Goal: Task Accomplishment & Management: Use online tool/utility

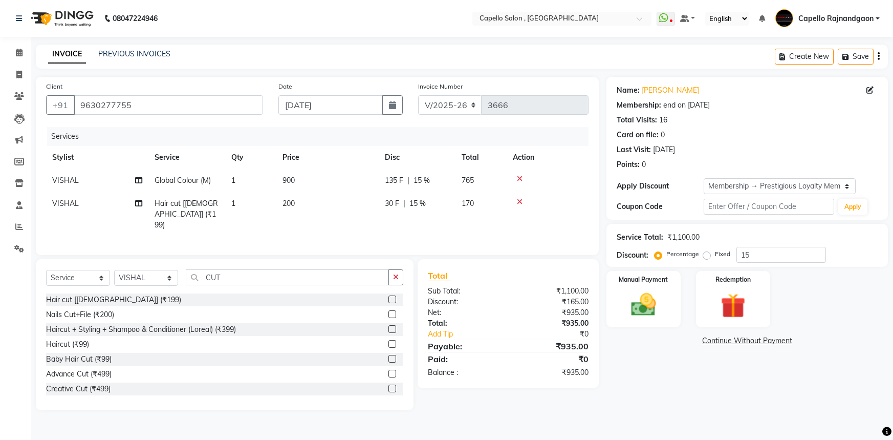
select select "856"
select select "service"
select select "34173"
select select "1: Object"
drag, startPoint x: 197, startPoint y: 274, endPoint x: 283, endPoint y: 273, distance: 86.0
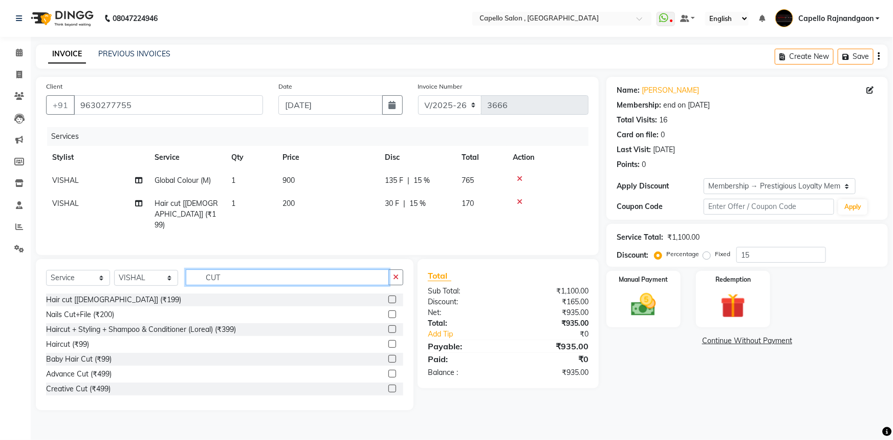
click at [283, 273] on input "CUT" at bounding box center [287, 277] width 203 height 16
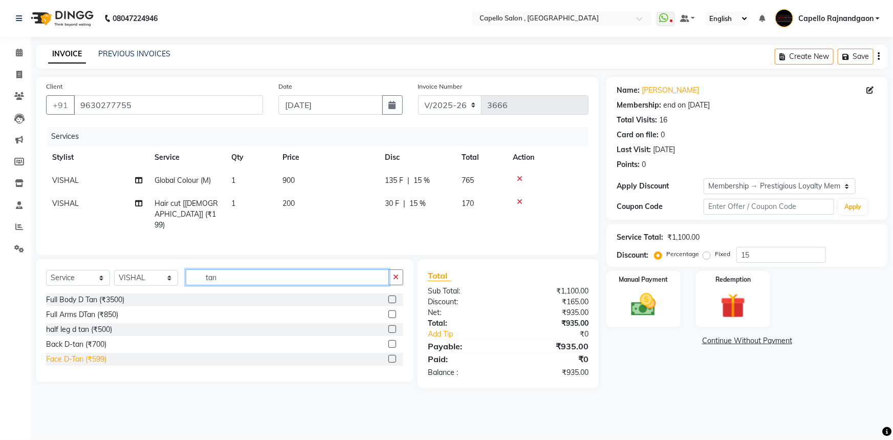
type input "tan"
click at [94, 360] on div "Face D-Tan (₹599)" at bounding box center [76, 359] width 60 height 11
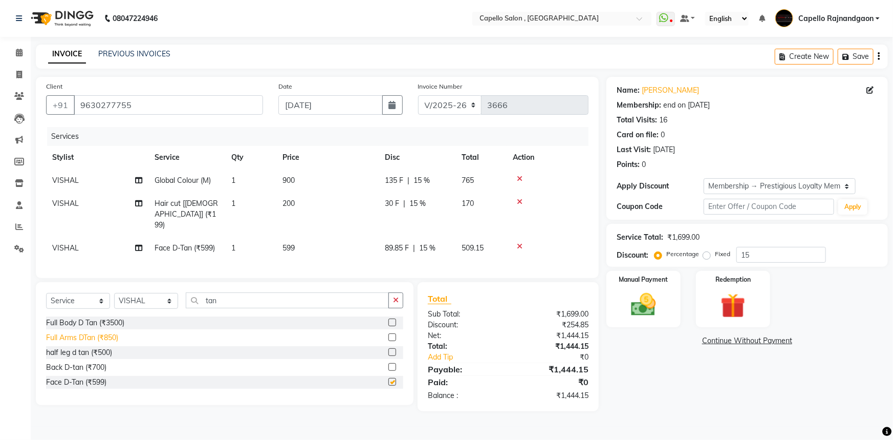
checkbox input "false"
click at [328, 237] on td "599" at bounding box center [327, 248] width 102 height 23
select select "34173"
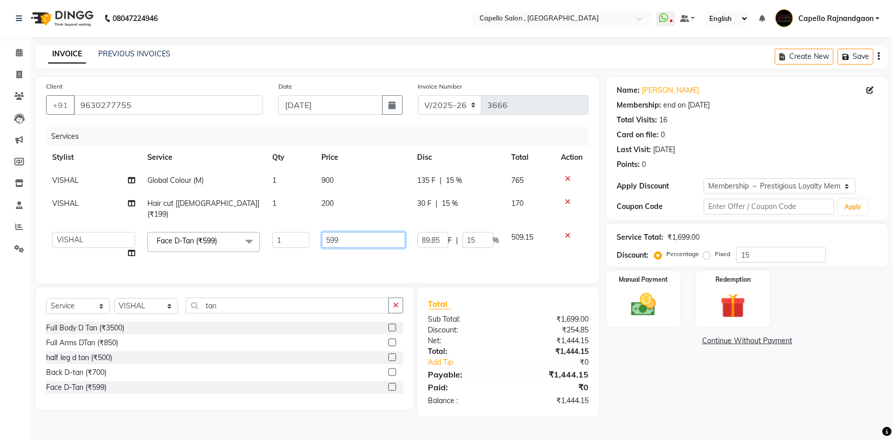
drag, startPoint x: 328, startPoint y: 227, endPoint x: 374, endPoint y: 224, distance: 46.2
click at [374, 232] on input "599" at bounding box center [363, 240] width 83 height 16
type input "500"
click at [686, 394] on div "Name: [PERSON_NAME] Membership: end on [DATE] Total Visits: 16 Card on file: 0 …" at bounding box center [751, 246] width 289 height 339
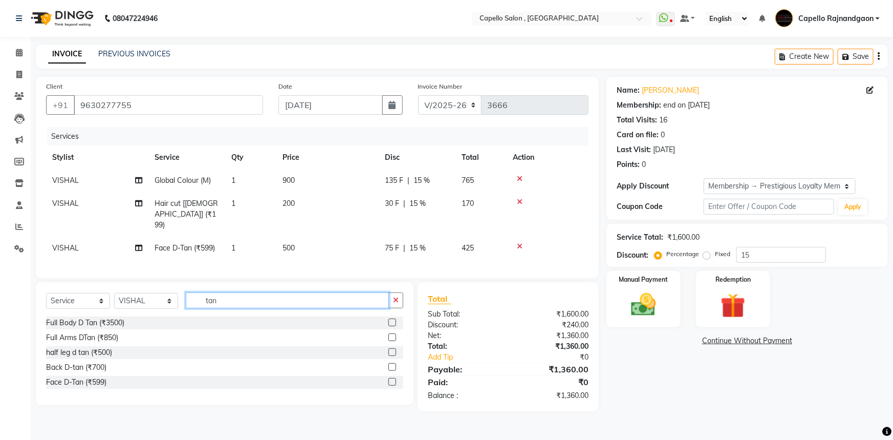
drag, startPoint x: 204, startPoint y: 298, endPoint x: 263, endPoint y: 294, distance: 59.0
click at [263, 296] on input "tan" at bounding box center [287, 300] width 203 height 16
type input "bear"
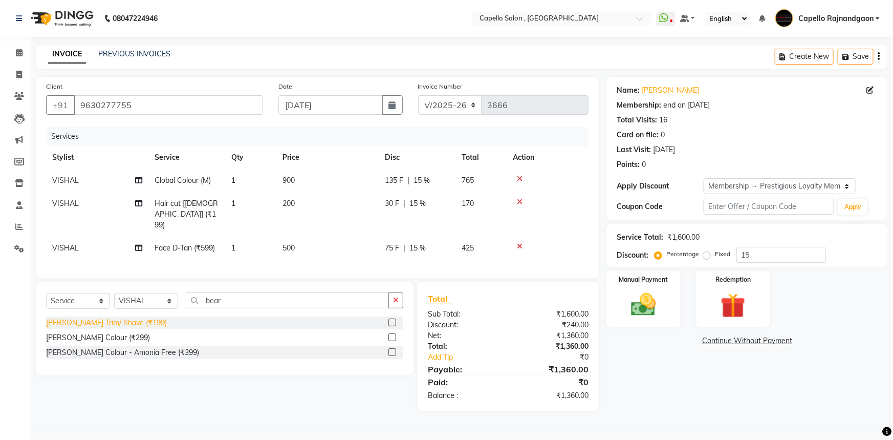
click at [129, 323] on div "[PERSON_NAME] Trim/ Shave (₹199)" at bounding box center [106, 322] width 121 height 11
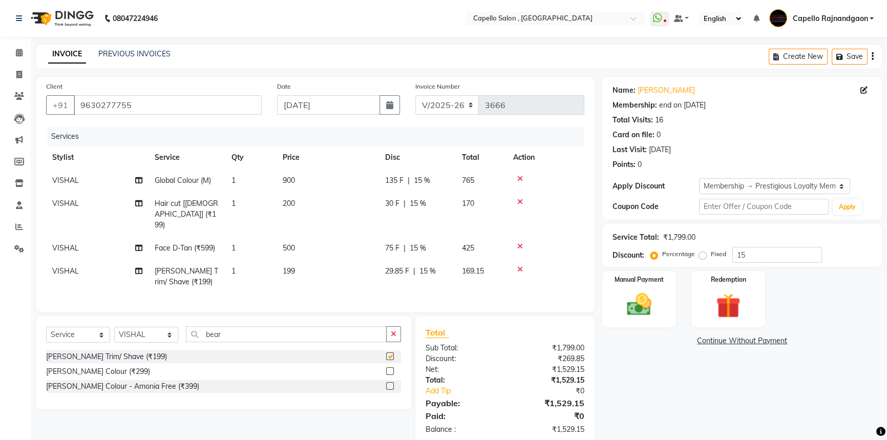
checkbox input "false"
click at [346, 260] on td "199" at bounding box center [327, 277] width 102 height 34
select select "34173"
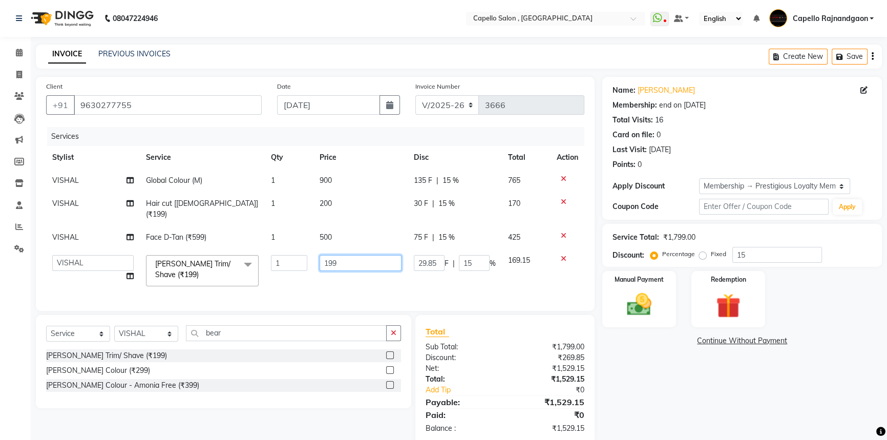
click at [358, 255] on input "199" at bounding box center [360, 263] width 82 height 16
type input "200"
click at [647, 374] on div "Name: [PERSON_NAME] Membership: end on [DATE] Total Visits: 16 Card on file: 0 …" at bounding box center [745, 260] width 287 height 367
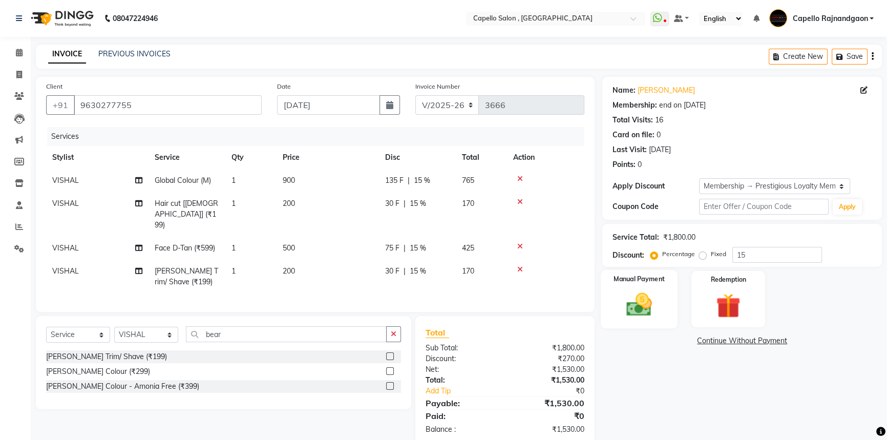
click at [634, 295] on img at bounding box center [639, 304] width 41 height 29
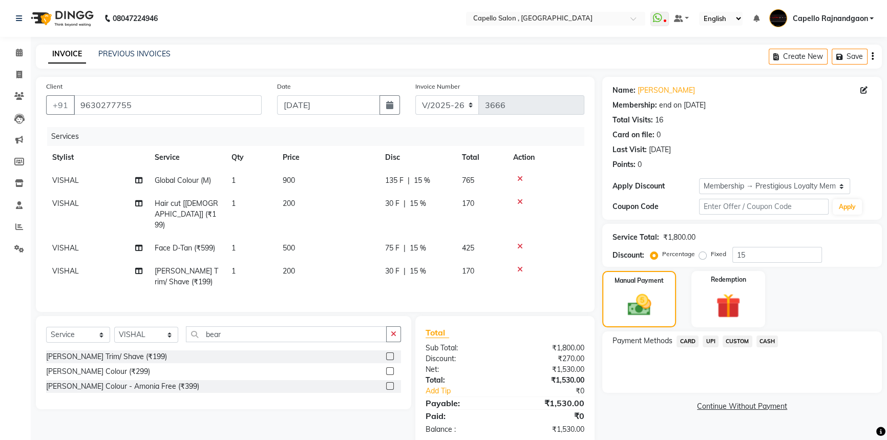
scroll to position [16, 0]
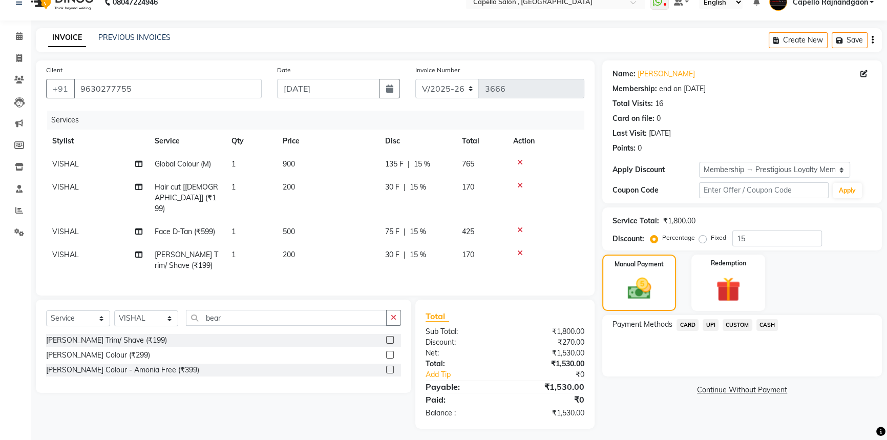
click at [445, 159] on div "135 F | 15 %" at bounding box center [417, 164] width 65 height 11
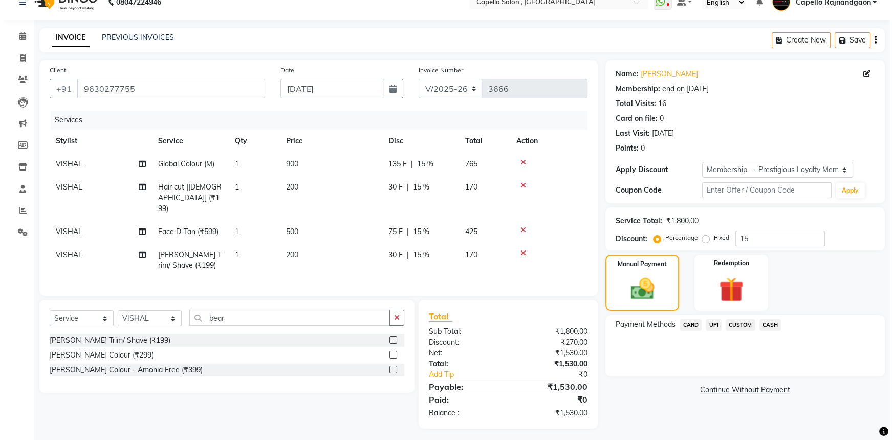
scroll to position [11, 0]
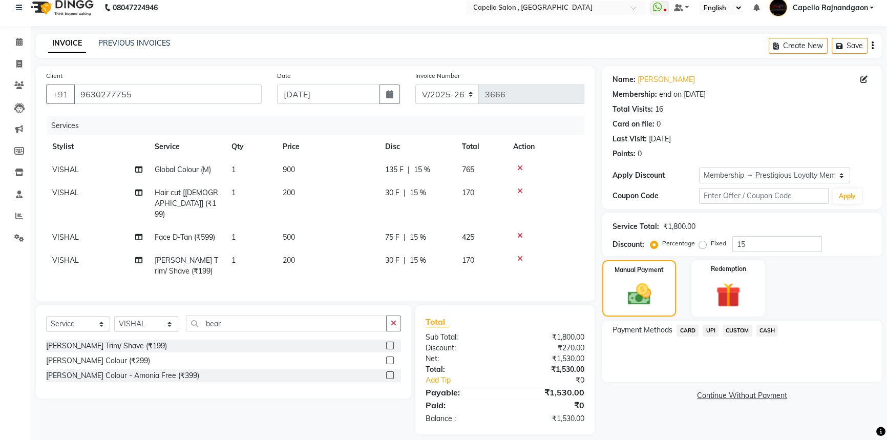
click at [445, 159] on td "135 F | 15 %" at bounding box center [417, 169] width 77 height 23
select select "34173"
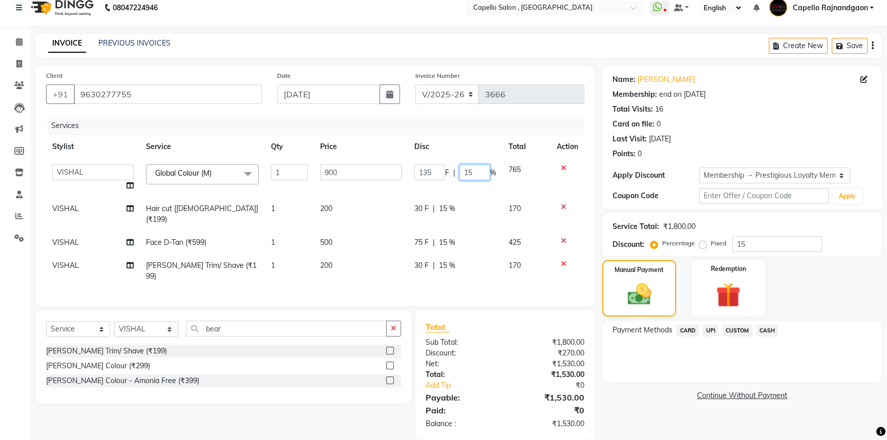
drag, startPoint x: 462, startPoint y: 169, endPoint x: 487, endPoint y: 164, distance: 25.6
click at [492, 170] on div "135 F | 15 %" at bounding box center [455, 172] width 82 height 16
type input "0"
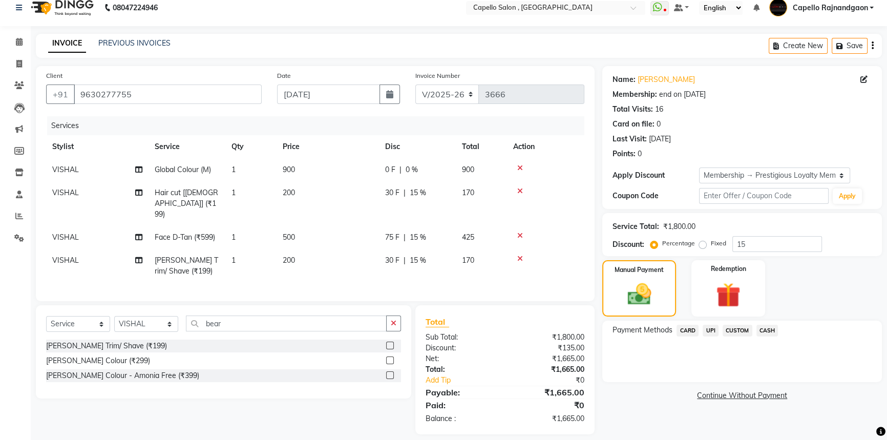
click at [629, 390] on link "Continue Without Payment" at bounding box center [741, 395] width 275 height 11
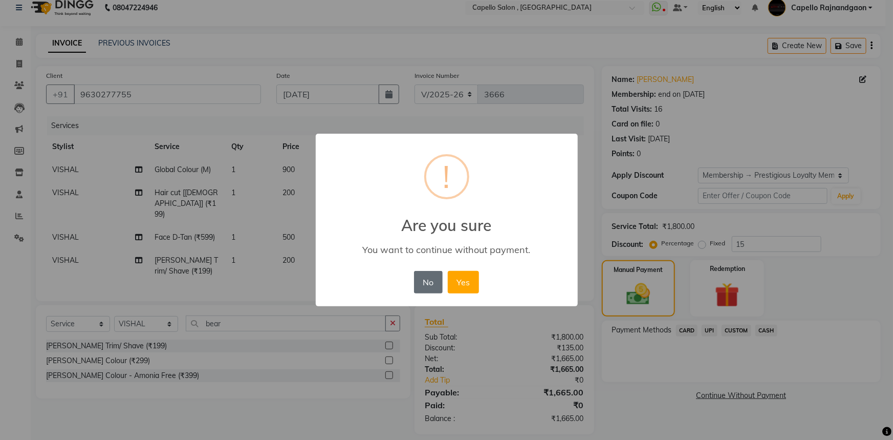
click at [433, 283] on button "No" at bounding box center [428, 282] width 29 height 23
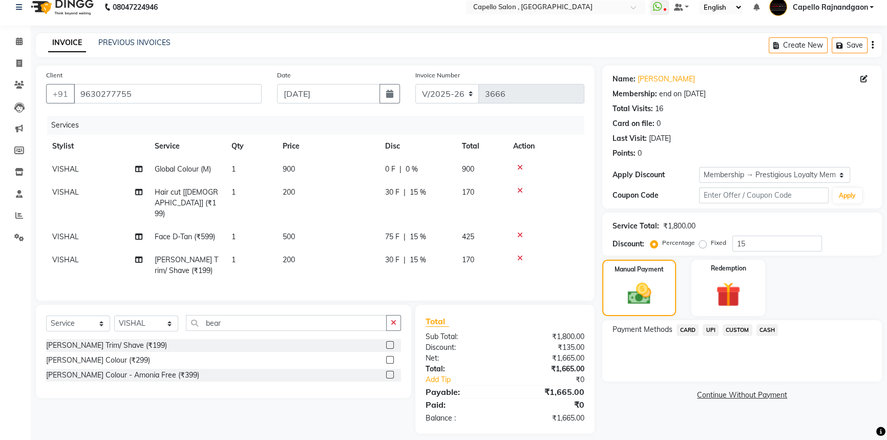
scroll to position [16, 0]
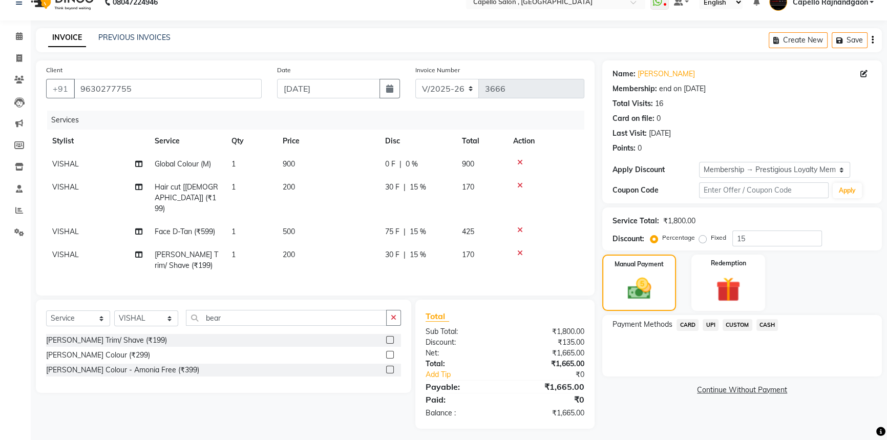
click at [520, 185] on icon at bounding box center [520, 185] width 6 height 7
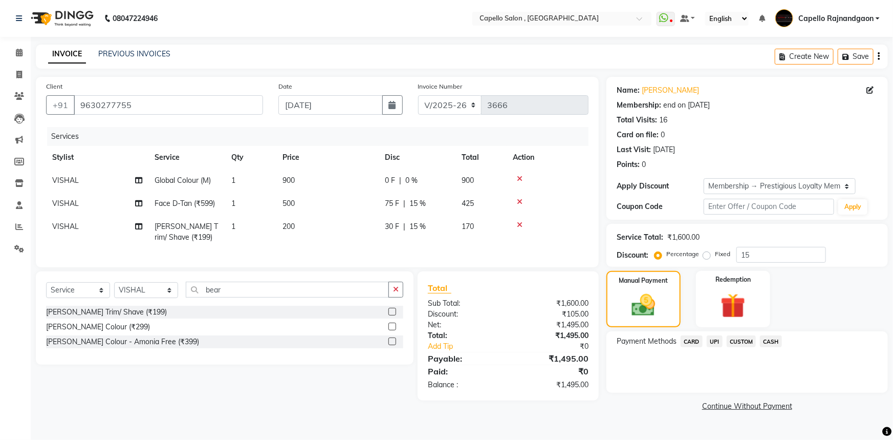
click at [629, 402] on link "Continue Without Payment" at bounding box center [748, 406] width 278 height 11
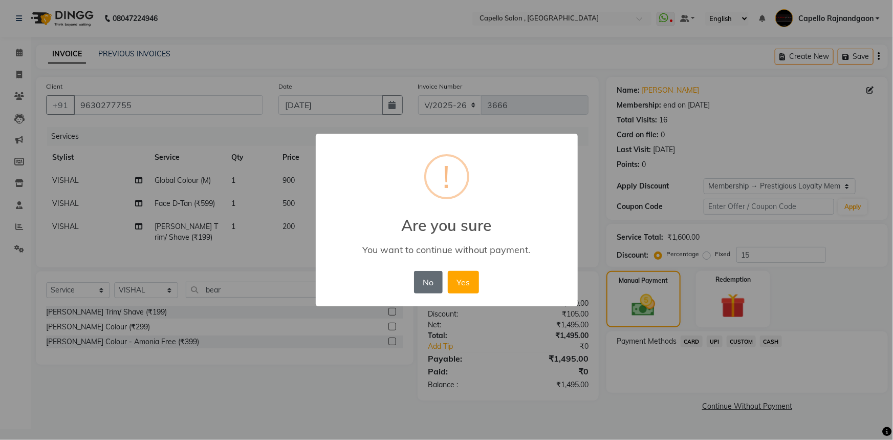
click at [425, 272] on button "No" at bounding box center [428, 282] width 29 height 23
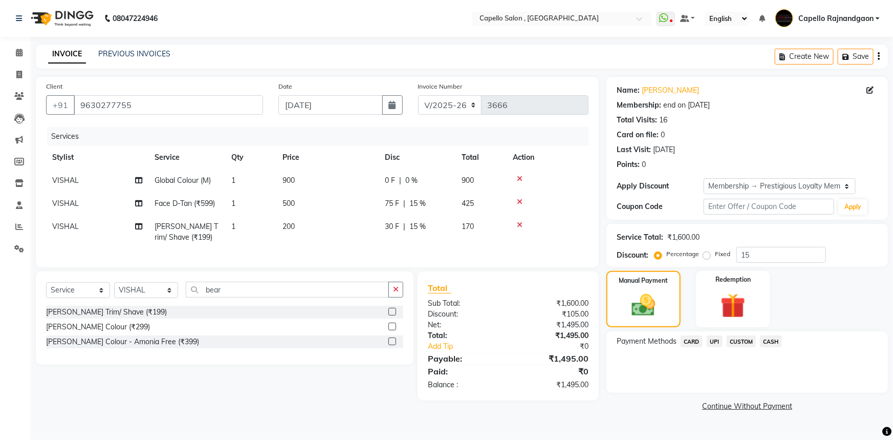
click at [772, 342] on span "CASH" at bounding box center [771, 341] width 22 height 12
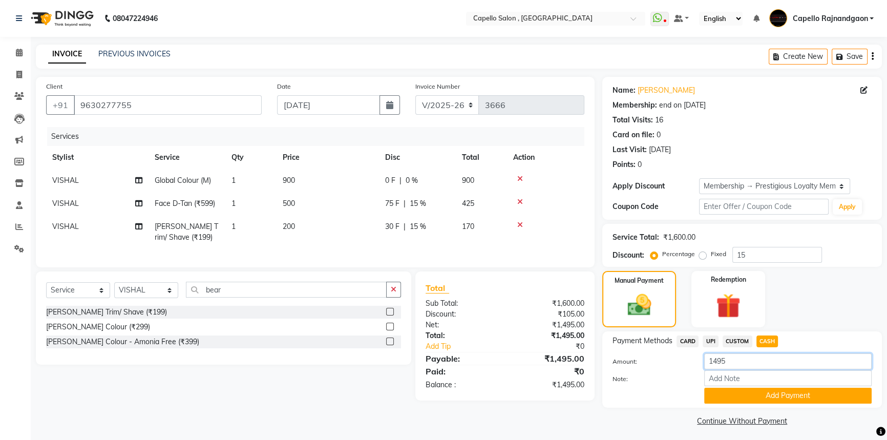
click at [725, 359] on input "1495" at bounding box center [787, 361] width 167 height 16
type input "1500"
click at [721, 393] on button "Add Payment" at bounding box center [787, 396] width 167 height 16
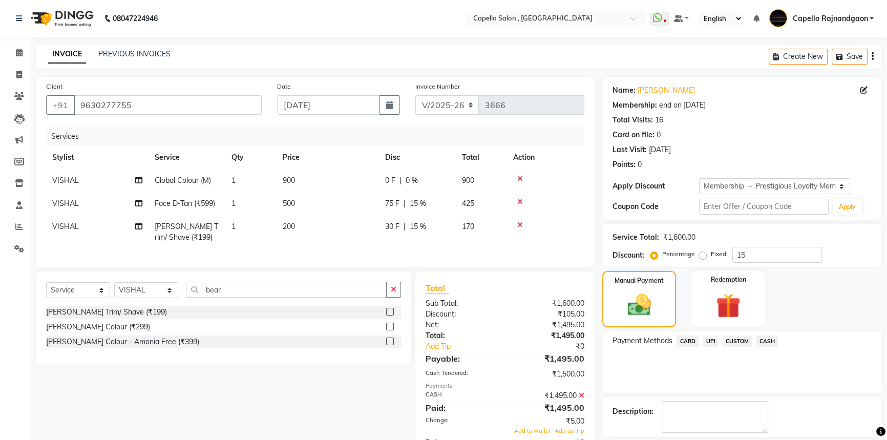
scroll to position [46, 0]
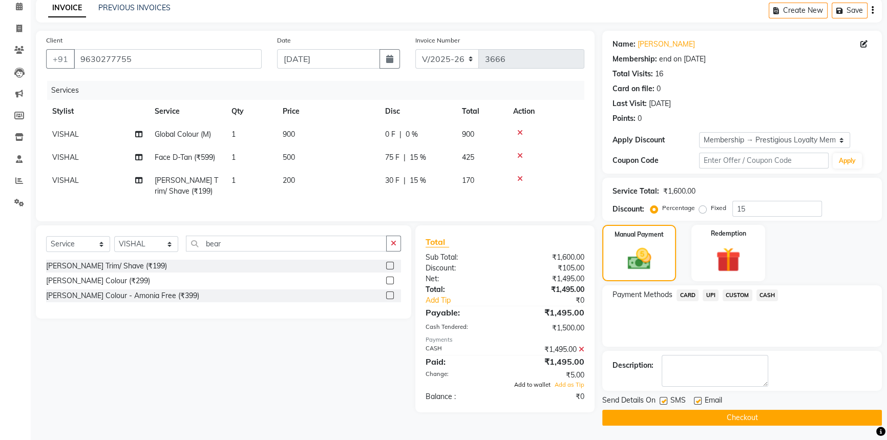
click at [526, 388] on span "Add to wallet" at bounding box center [532, 384] width 36 height 7
click at [746, 418] on button "Checkout" at bounding box center [742, 418] width 280 height 16
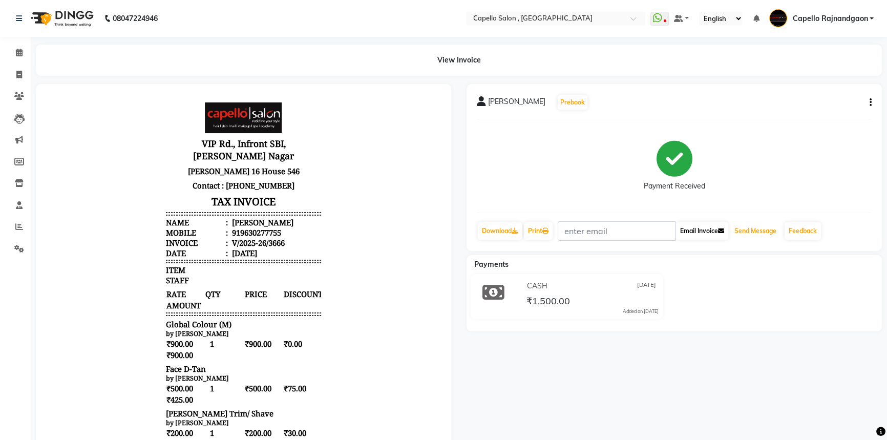
drag, startPoint x: 743, startPoint y: 230, endPoint x: 680, endPoint y: 222, distance: 63.5
click at [742, 230] on button "Send Message" at bounding box center [755, 230] width 50 height 17
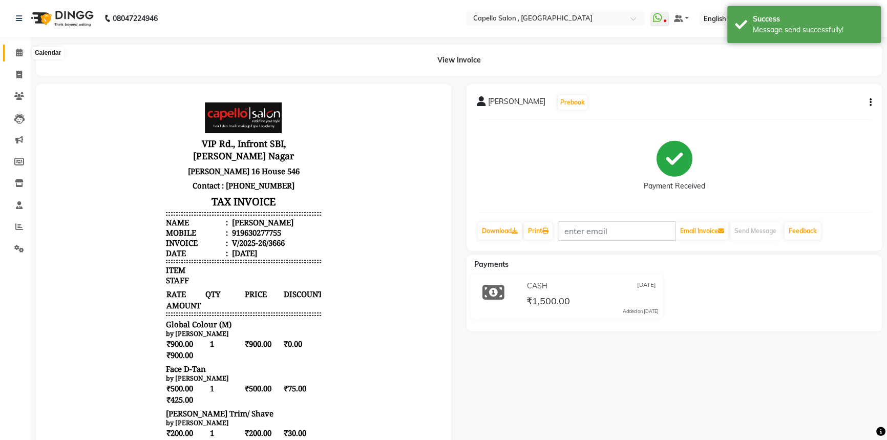
click at [17, 51] on icon at bounding box center [19, 53] width 7 height 8
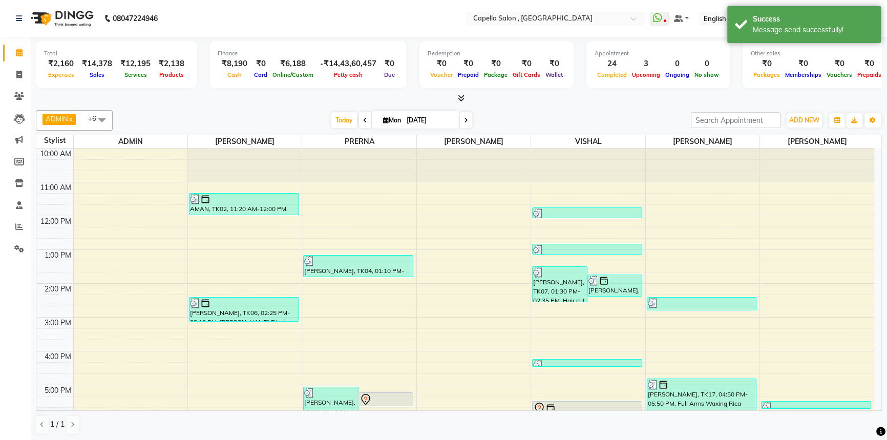
click at [461, 99] on icon at bounding box center [461, 98] width 7 height 8
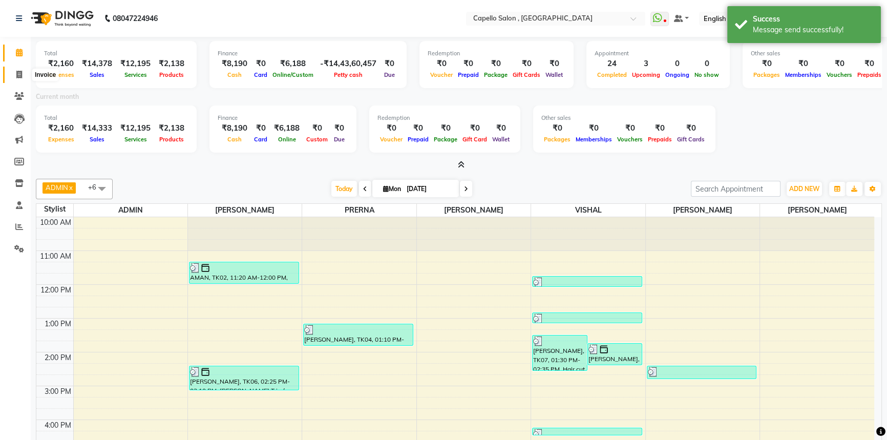
click at [17, 74] on icon at bounding box center [19, 75] width 6 height 8
select select "service"
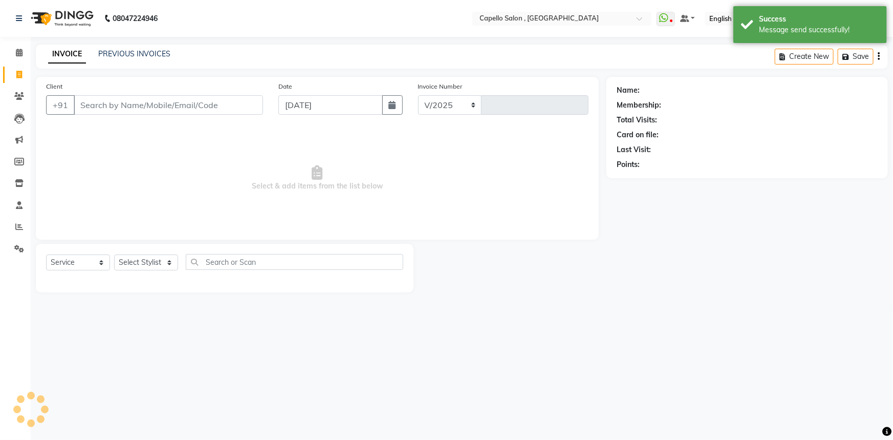
select select "856"
type input "3667"
click at [128, 54] on link "PREVIOUS INVOICES" at bounding box center [134, 53] width 72 height 9
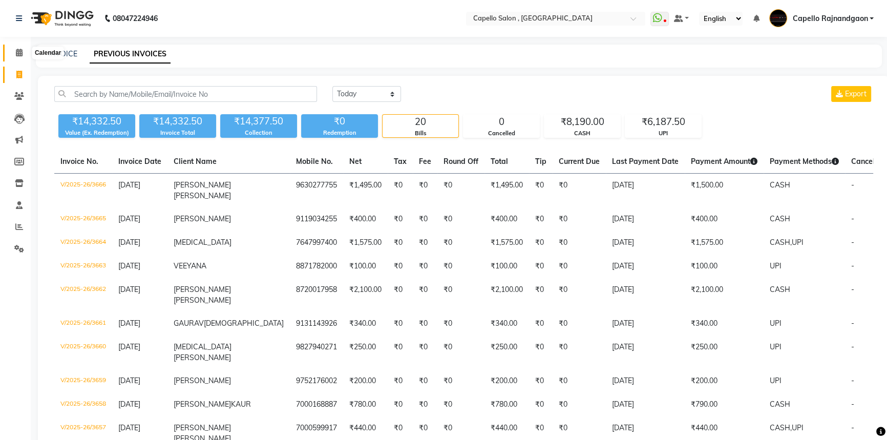
click at [16, 53] on icon at bounding box center [19, 53] width 7 height 8
